Goal: Information Seeking & Learning: Learn about a topic

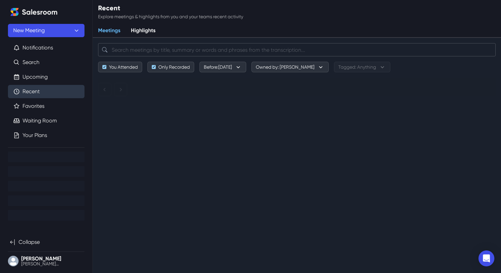
click at [176, 49] on input "search" at bounding box center [297, 49] width 398 height 13
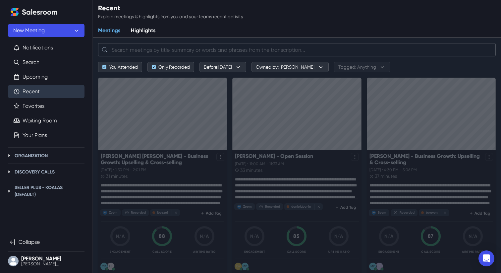
paste input "fahadahmed921"
type input "fahadahmed921"
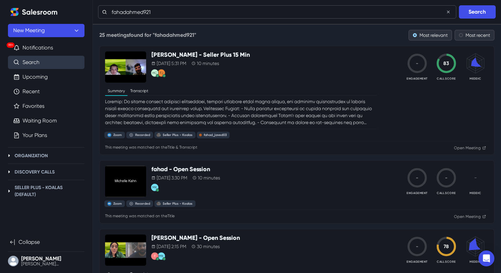
click at [128, 10] on input "fahadahmed921" at bounding box center [277, 11] width 358 height 13
type input "fahad"
click at [459, 5] on button "Search" at bounding box center [477, 11] width 37 height 13
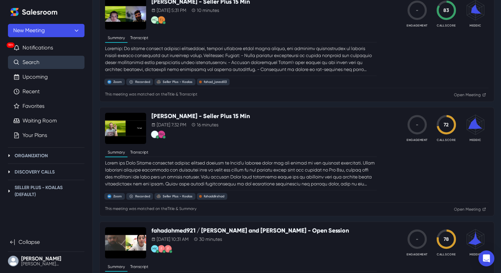
scroll to position [357, 0]
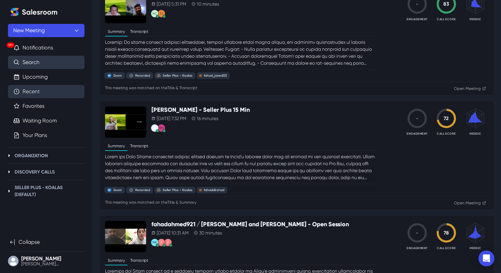
click at [40, 92] on link "Recent" at bounding box center [31, 91] width 17 height 8
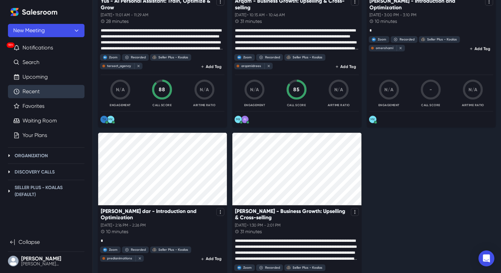
scroll to position [1294, 0]
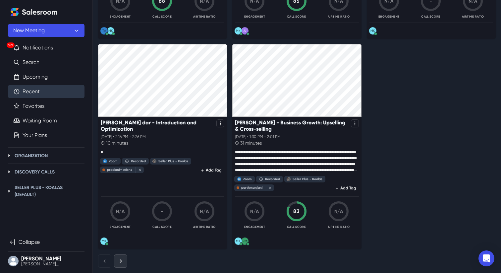
click at [124, 262] on icon "Next results" at bounding box center [120, 260] width 7 height 7
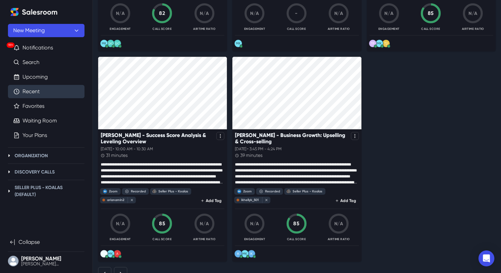
scroll to position [1296, 0]
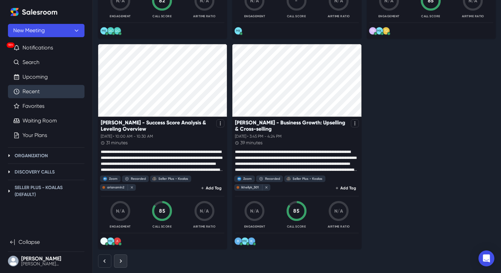
click at [116, 259] on button "Next results" at bounding box center [120, 260] width 13 height 13
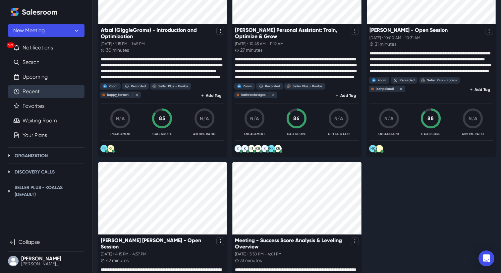
scroll to position [1282, 0]
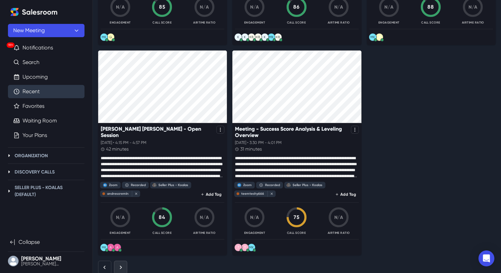
click at [121, 263] on icon "Next results" at bounding box center [120, 266] width 7 height 7
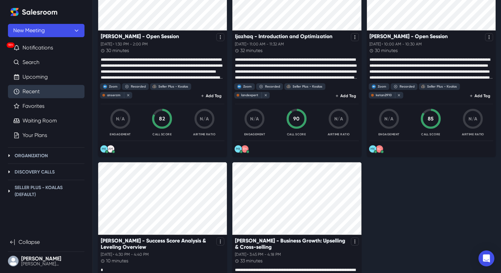
scroll to position [1296, 0]
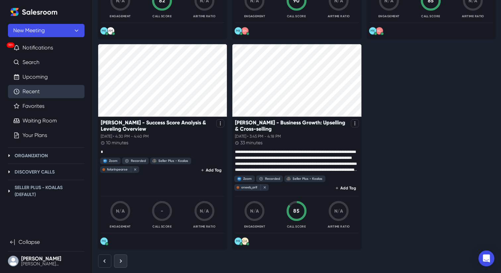
click at [125, 260] on button "Next results" at bounding box center [120, 260] width 13 height 13
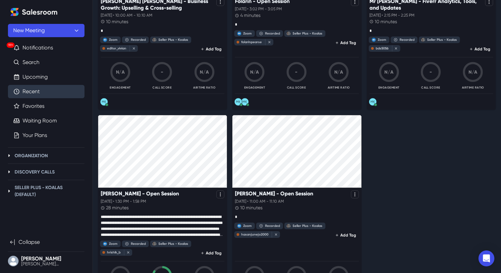
scroll to position [1270, 0]
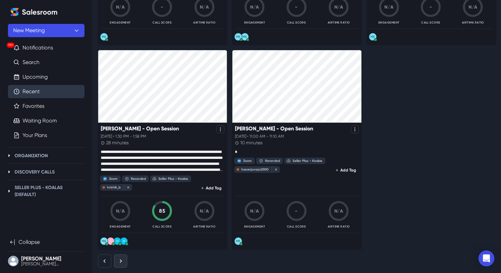
click at [123, 260] on icon "Next results" at bounding box center [120, 260] width 7 height 7
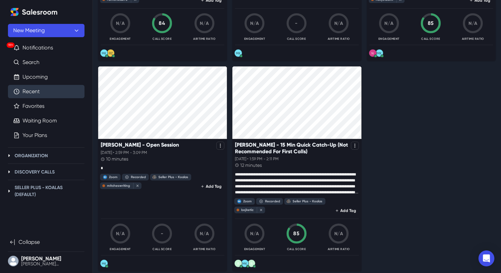
scroll to position [1290, 0]
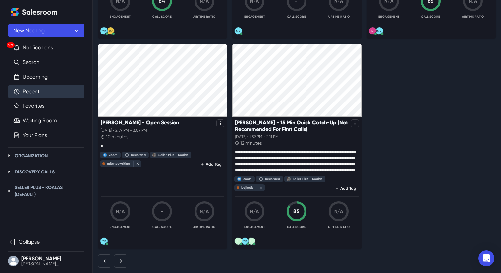
drag, startPoint x: 123, startPoint y: 262, endPoint x: 195, endPoint y: 194, distance: 99.4
click at [122, 262] on icon "Next results" at bounding box center [120, 260] width 7 height 7
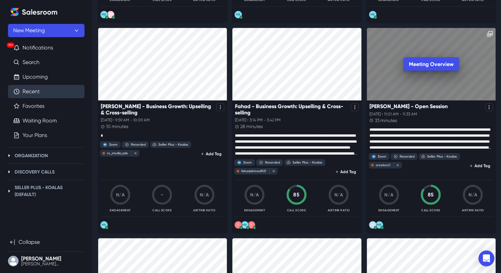
scroll to position [255, 0]
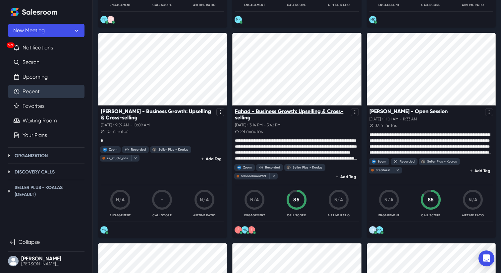
click at [277, 108] on p "Fahad - Business Growth: Upselling & Cross-selling" at bounding box center [291, 114] width 113 height 13
